Goal: Share content: Share content

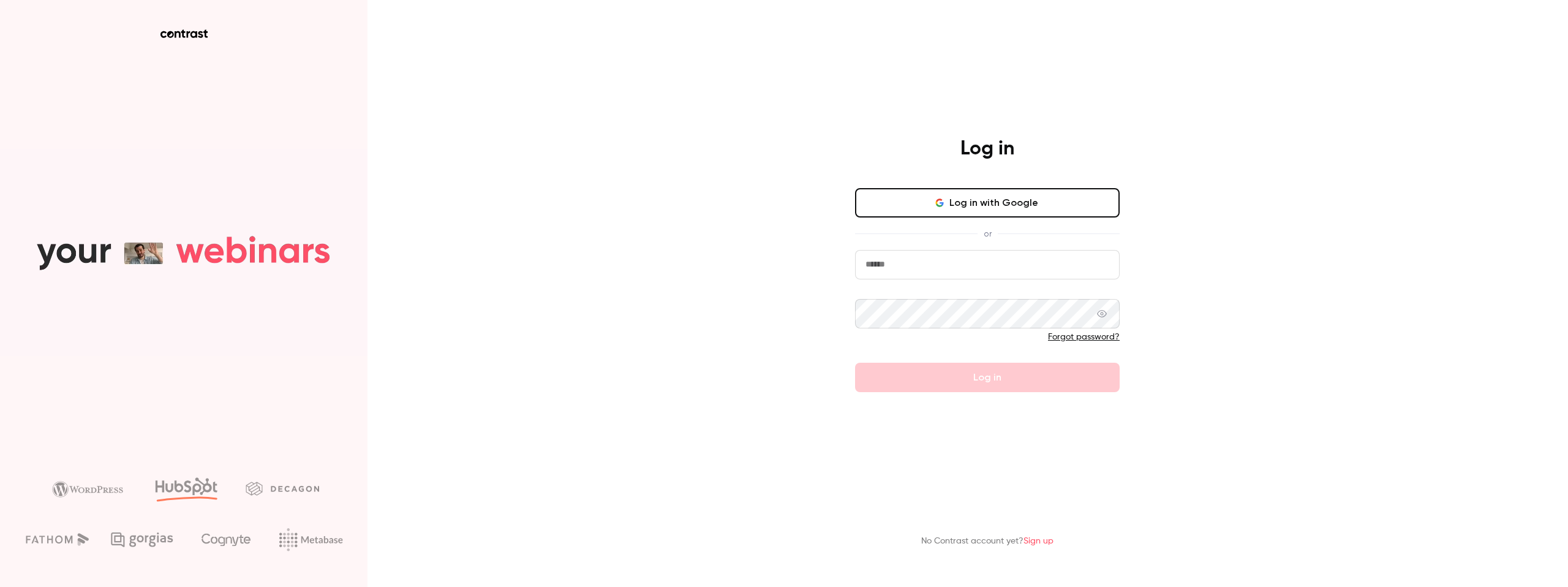
click at [964, 257] on input "email" at bounding box center [987, 264] width 265 height 29
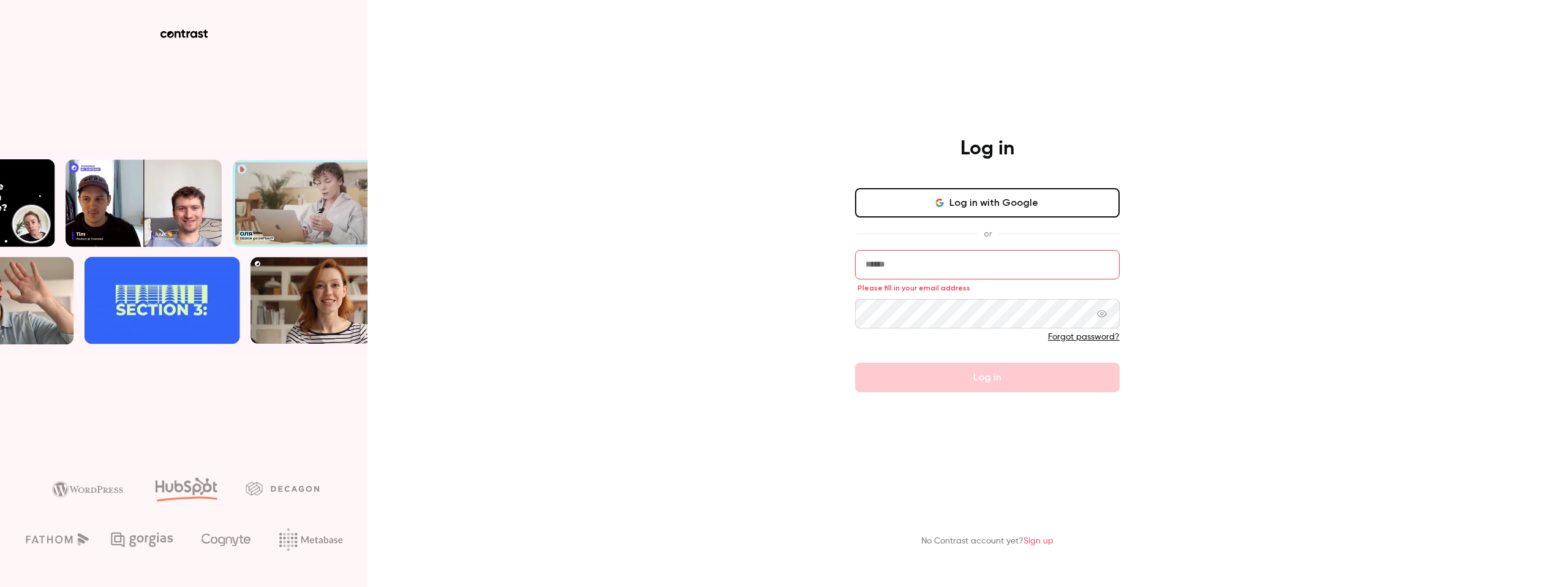
click at [916, 270] on input "email" at bounding box center [987, 264] width 265 height 29
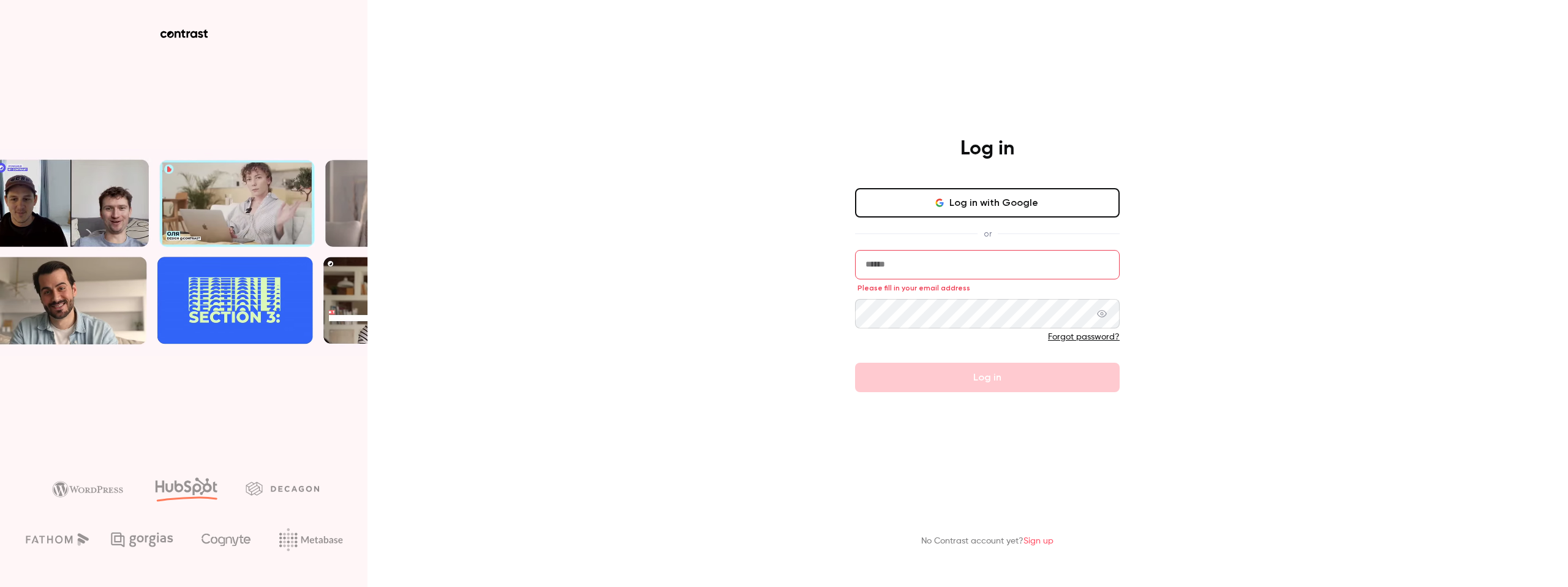
type input "**********"
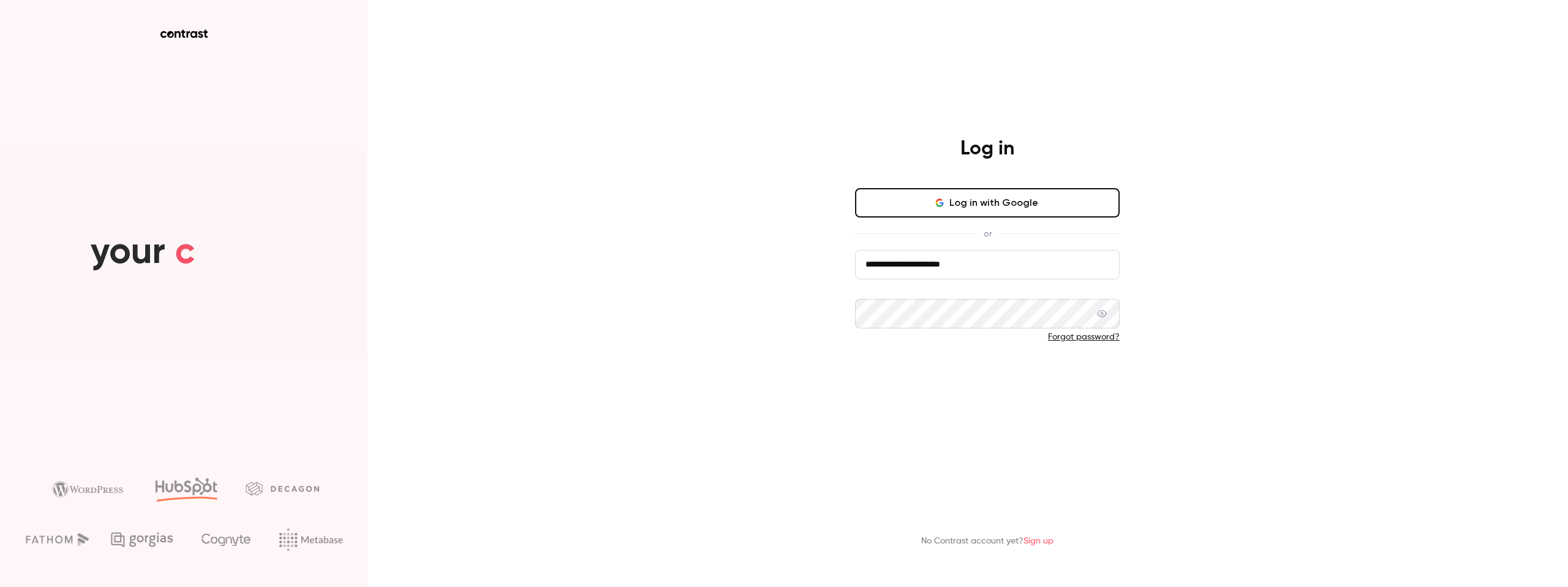
click at [927, 386] on button "Log in" at bounding box center [987, 377] width 265 height 29
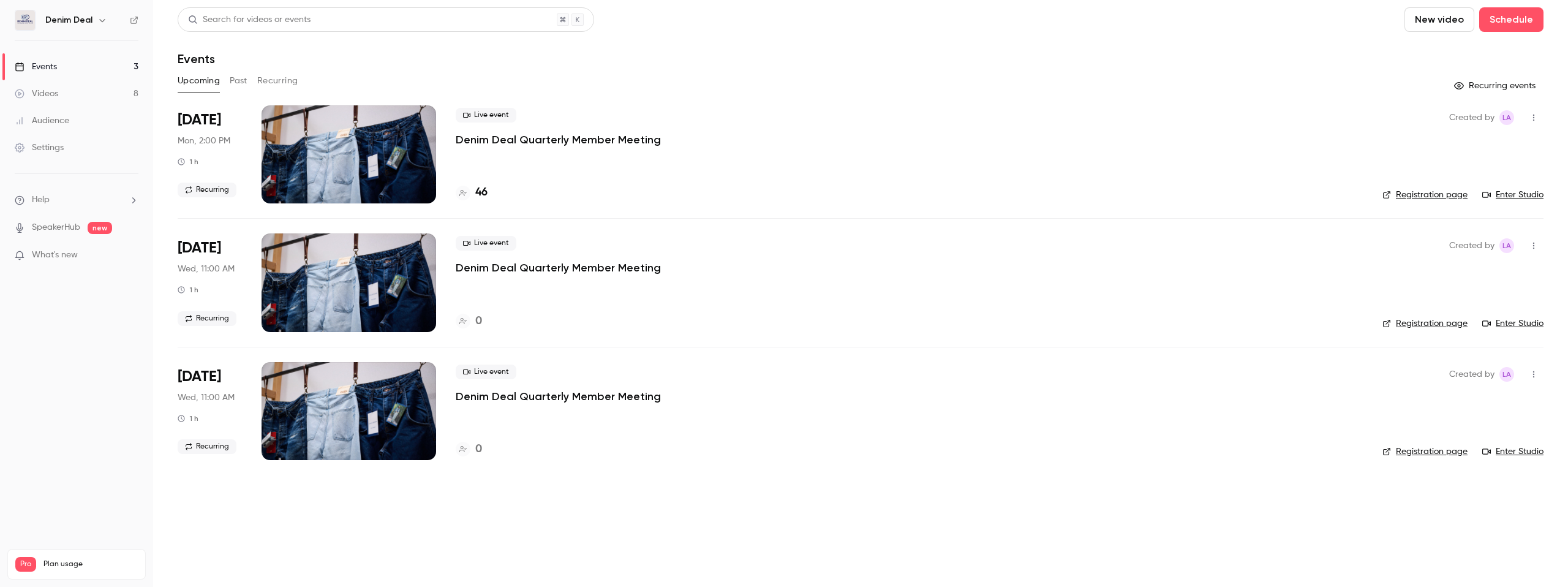
click at [237, 79] on button "Past" at bounding box center [239, 81] width 17 height 20
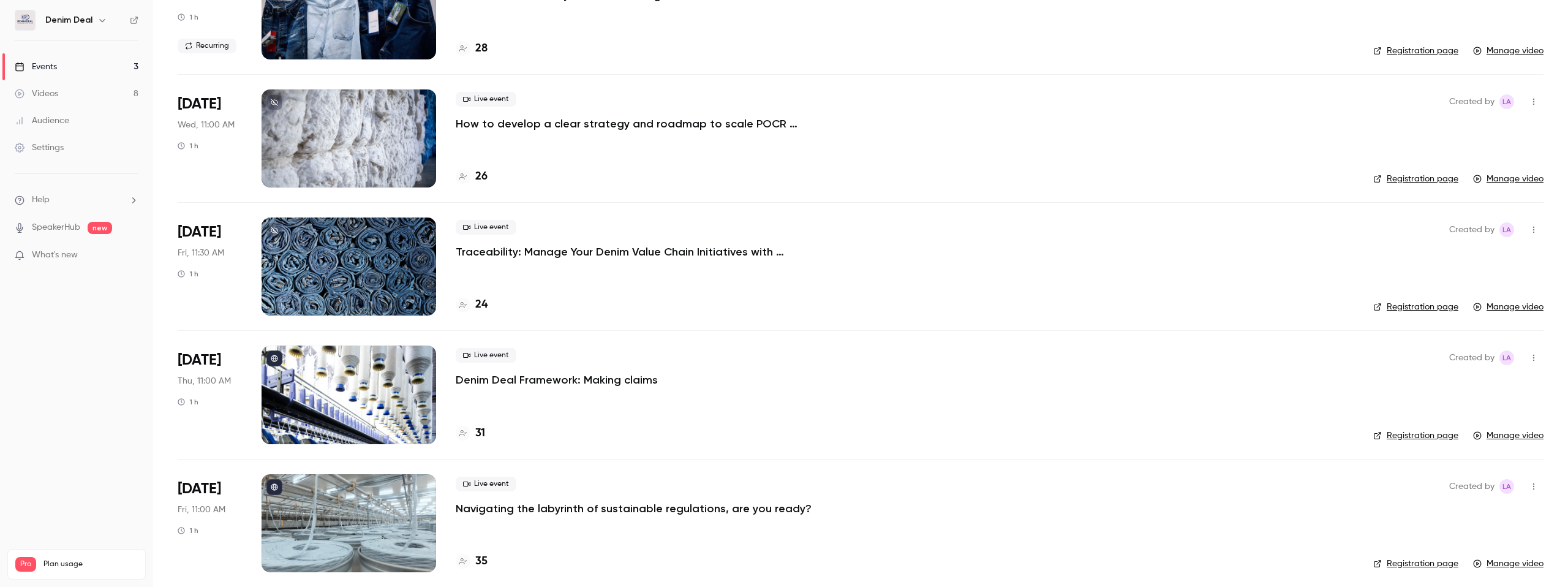
scroll to position [658, 0]
click at [468, 382] on p "Denim Deal Framework: Making claims" at bounding box center [557, 379] width 202 height 15
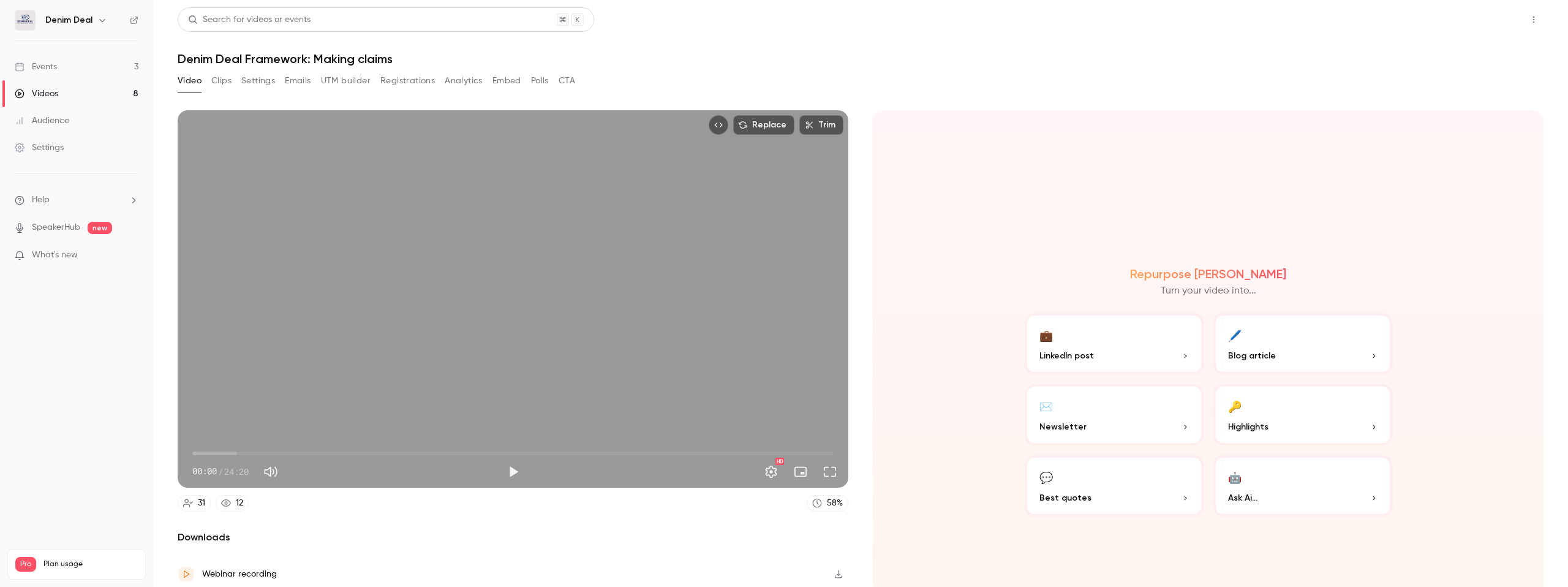
click at [1480, 23] on button "Share" at bounding box center [1489, 19] width 48 height 24
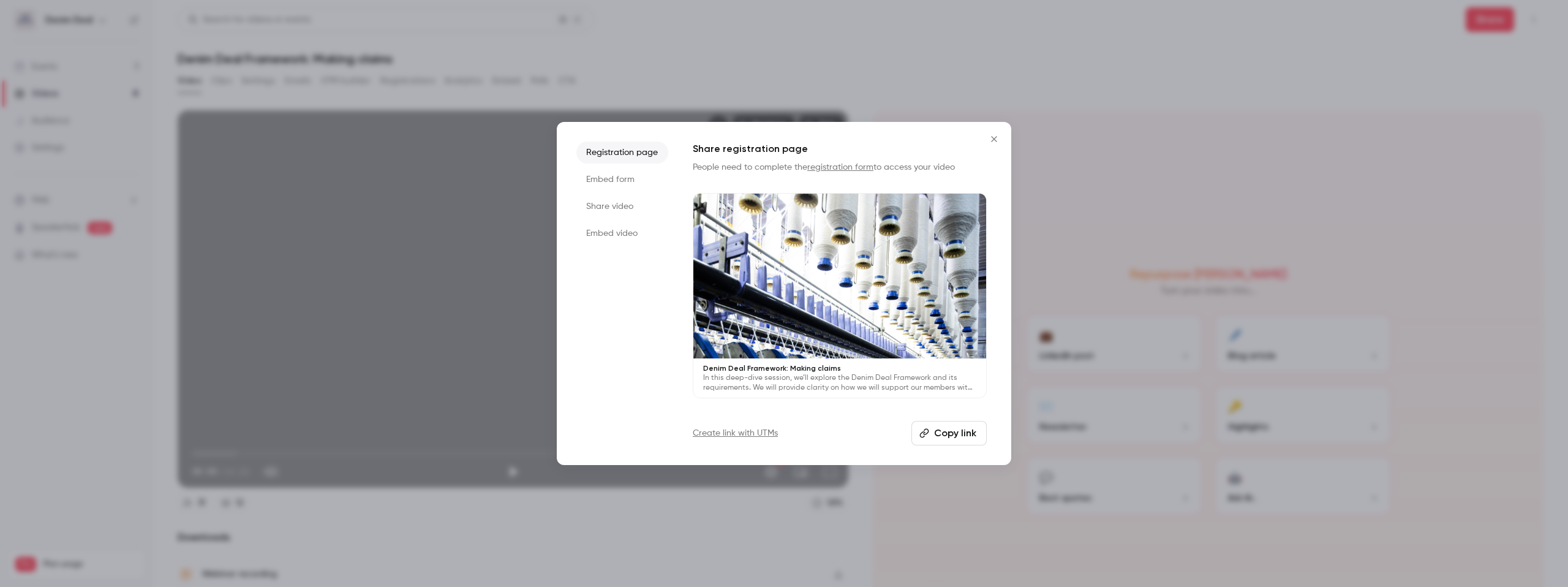
click at [607, 183] on li "Embed form" at bounding box center [622, 179] width 92 height 22
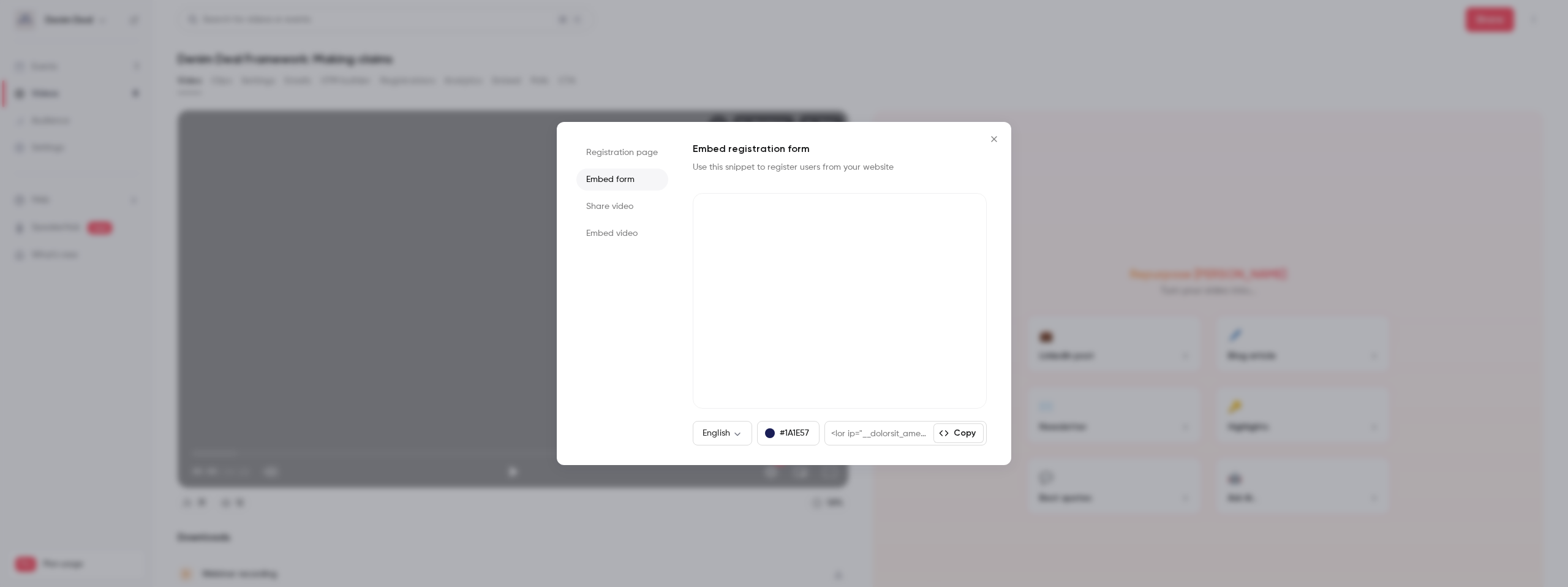
click at [634, 212] on li "Share video" at bounding box center [622, 206] width 92 height 22
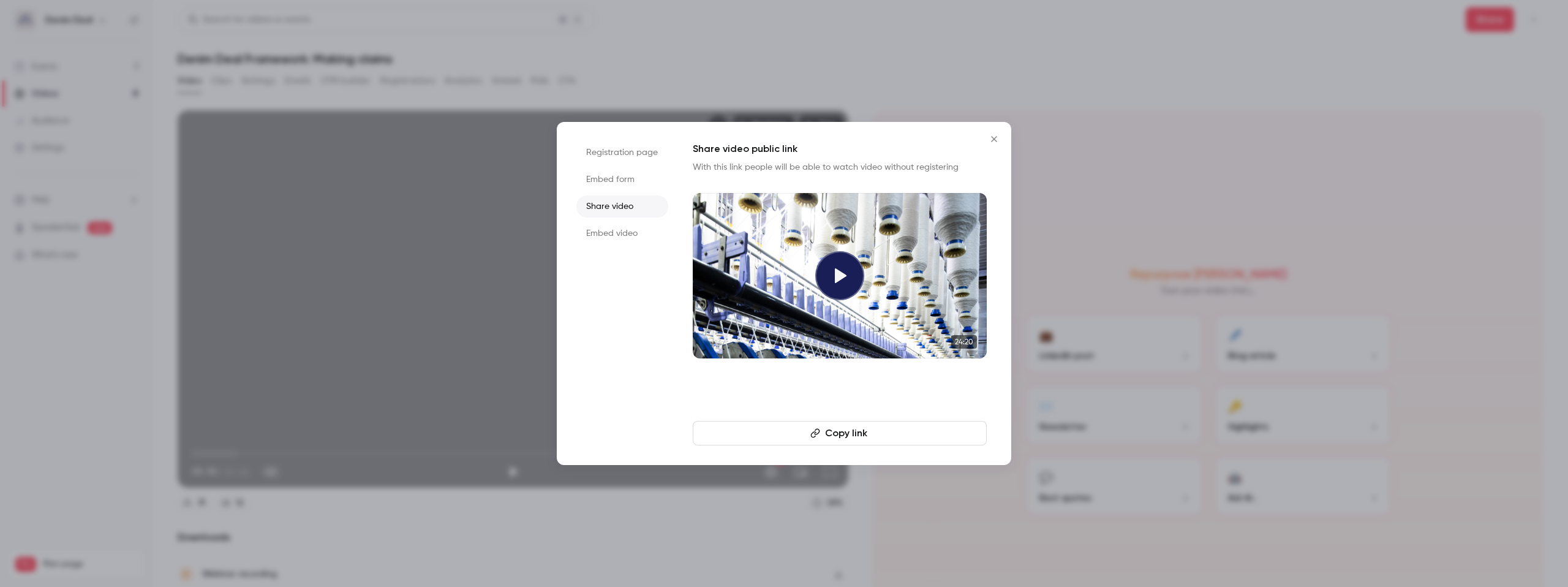
click at [625, 181] on li "Embed form" at bounding box center [622, 179] width 92 height 22
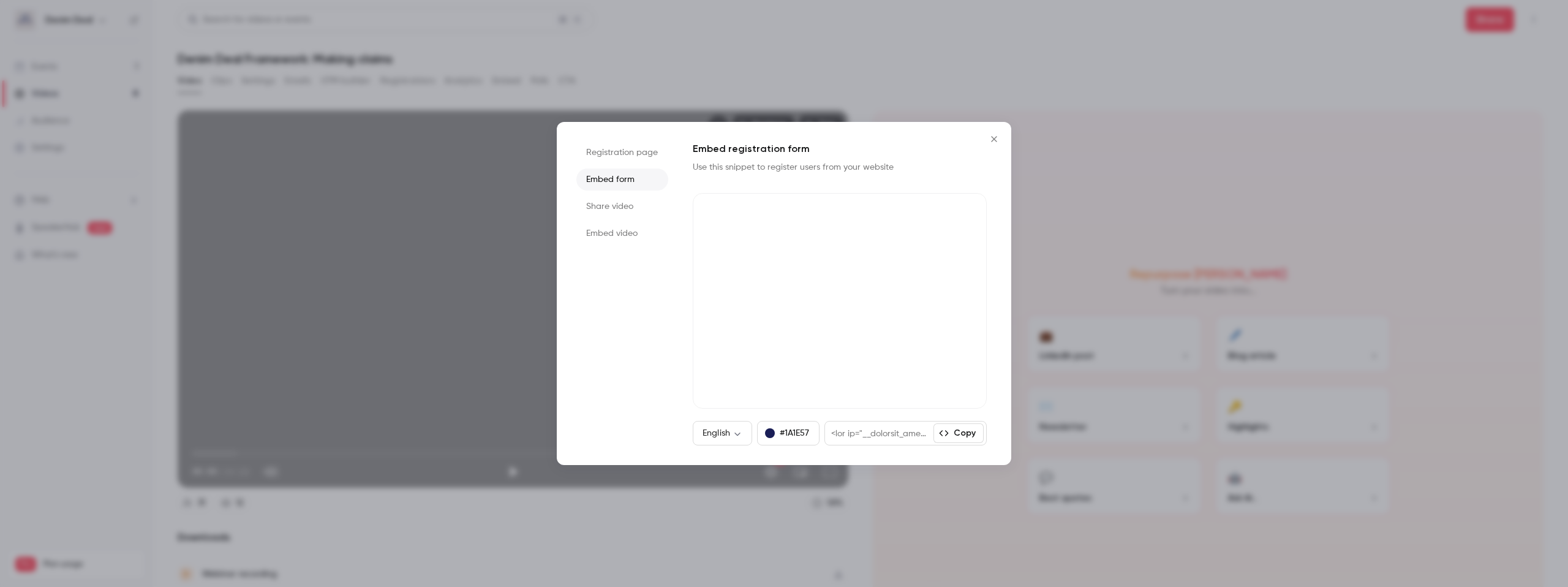
click at [612, 209] on li "Share video" at bounding box center [622, 206] width 92 height 22
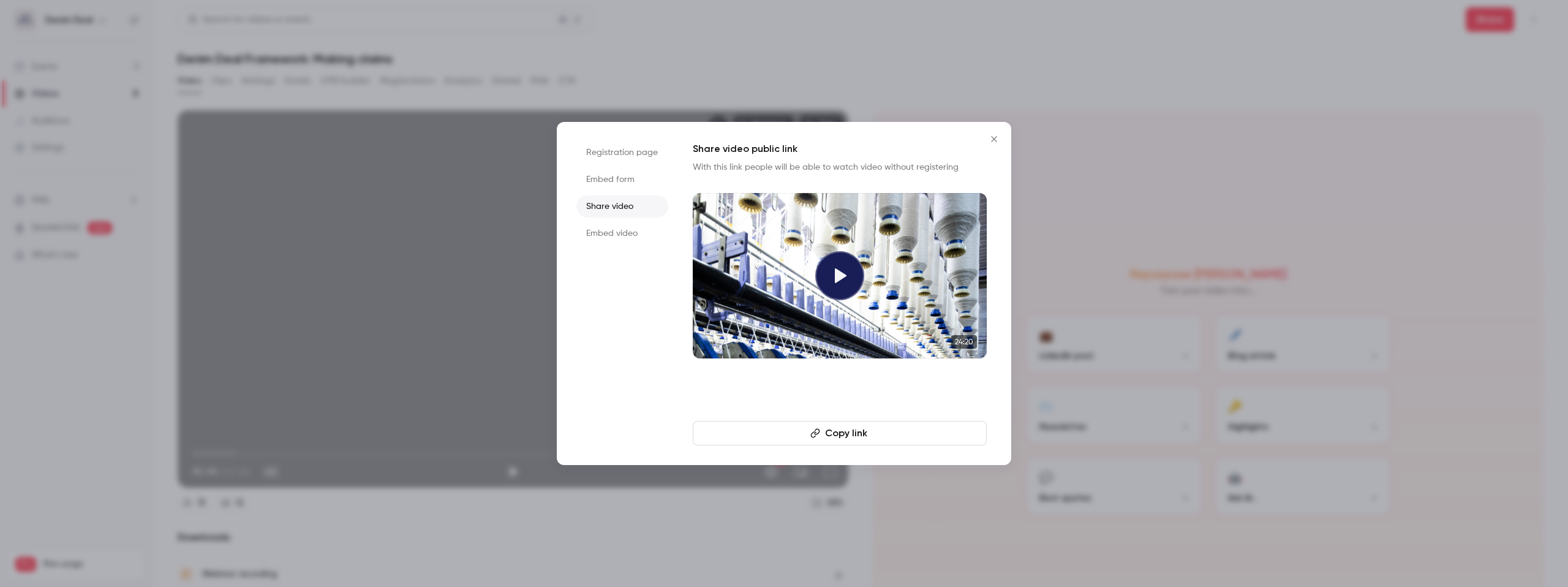
click at [611, 239] on li "Embed video" at bounding box center [622, 233] width 92 height 22
click at [616, 201] on li "Share video" at bounding box center [622, 206] width 92 height 22
click at [608, 231] on li "Embed video" at bounding box center [622, 233] width 92 height 22
click at [990, 141] on icon "Close" at bounding box center [994, 139] width 15 height 9
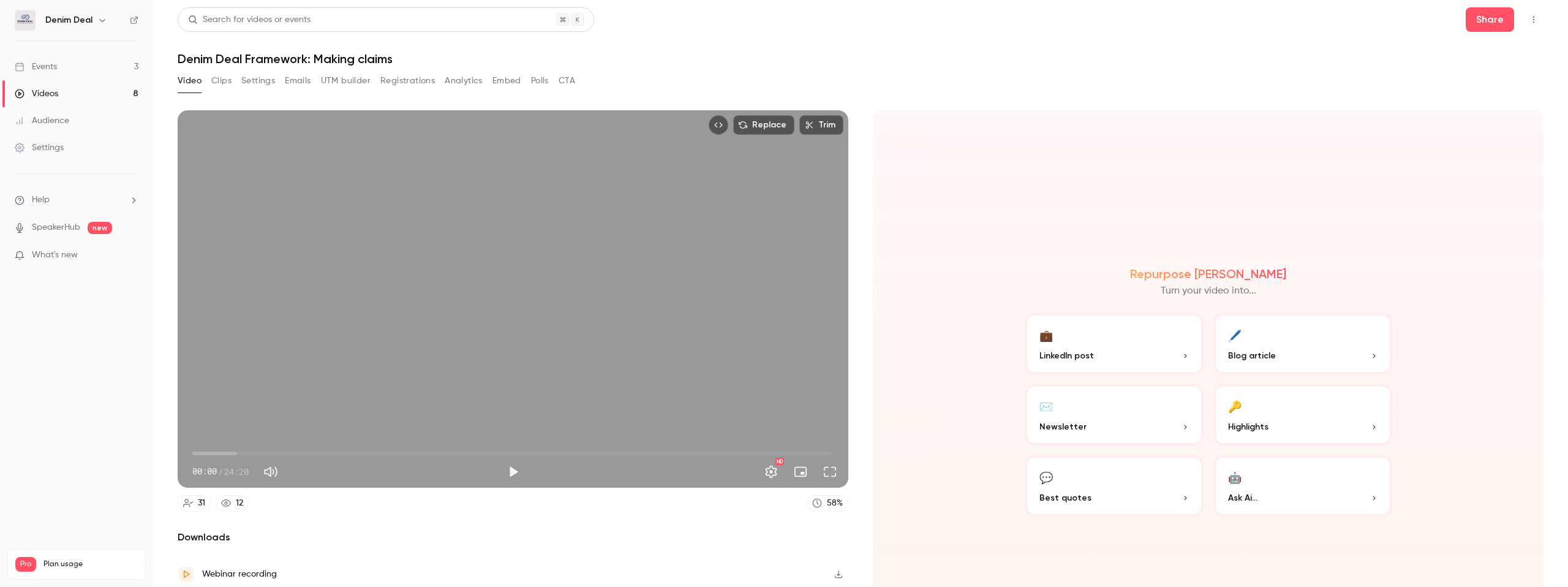
click at [1086, 90] on div "Video Clips Settings Emails UTM builder Registrations Analytics Embed Polls CTA" at bounding box center [860, 83] width 1366 height 24
click at [1115, 96] on div "Replace Trim 00:00 00:00 / 24:20 HD 31 12 58 % Downloads Webinar recording Loca…" at bounding box center [860, 325] width 1366 height 461
